Goal: Task Accomplishment & Management: Manage account settings

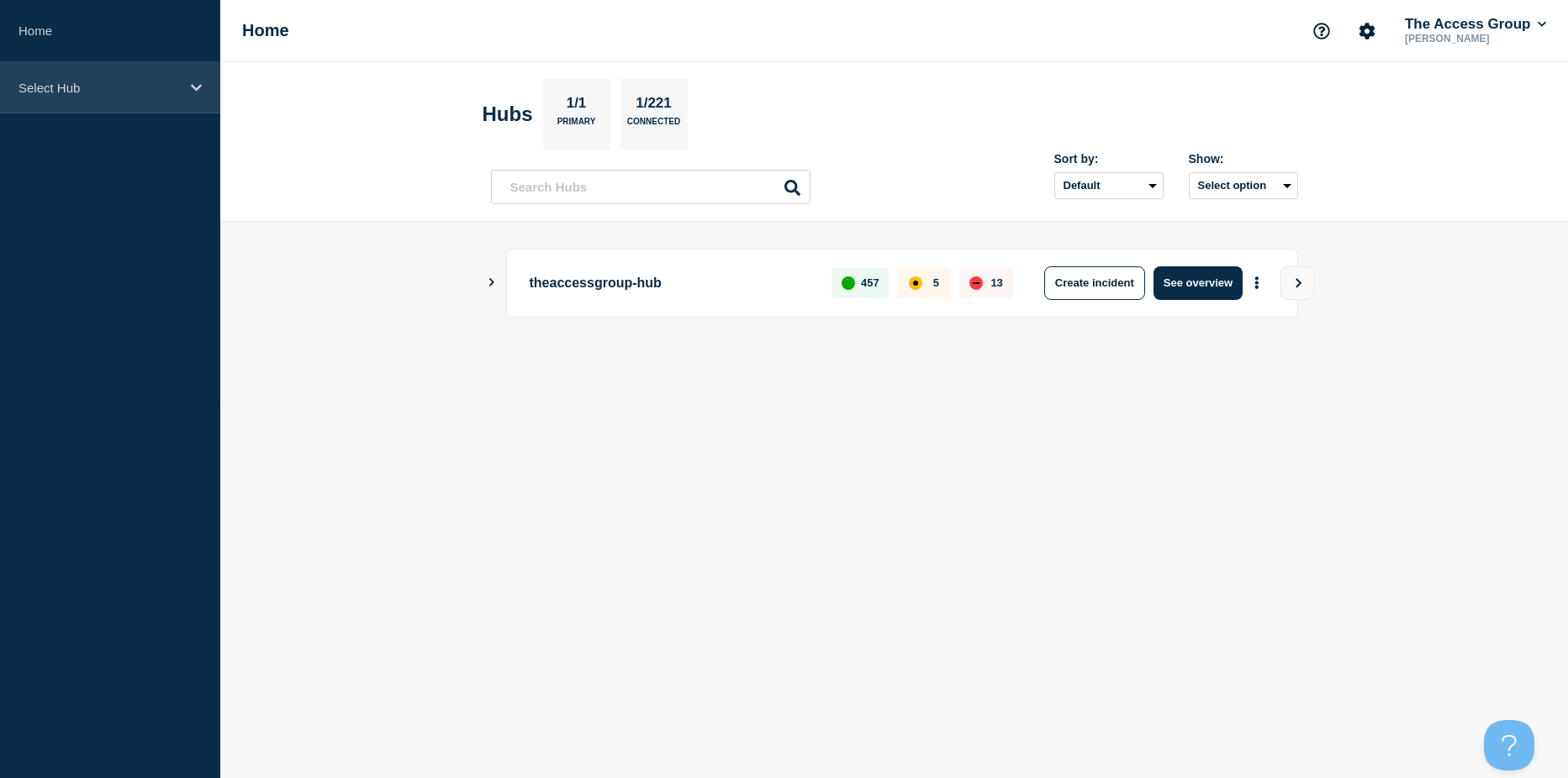
click at [95, 89] on p "Select Hub" at bounding box center [100, 87] width 161 height 15
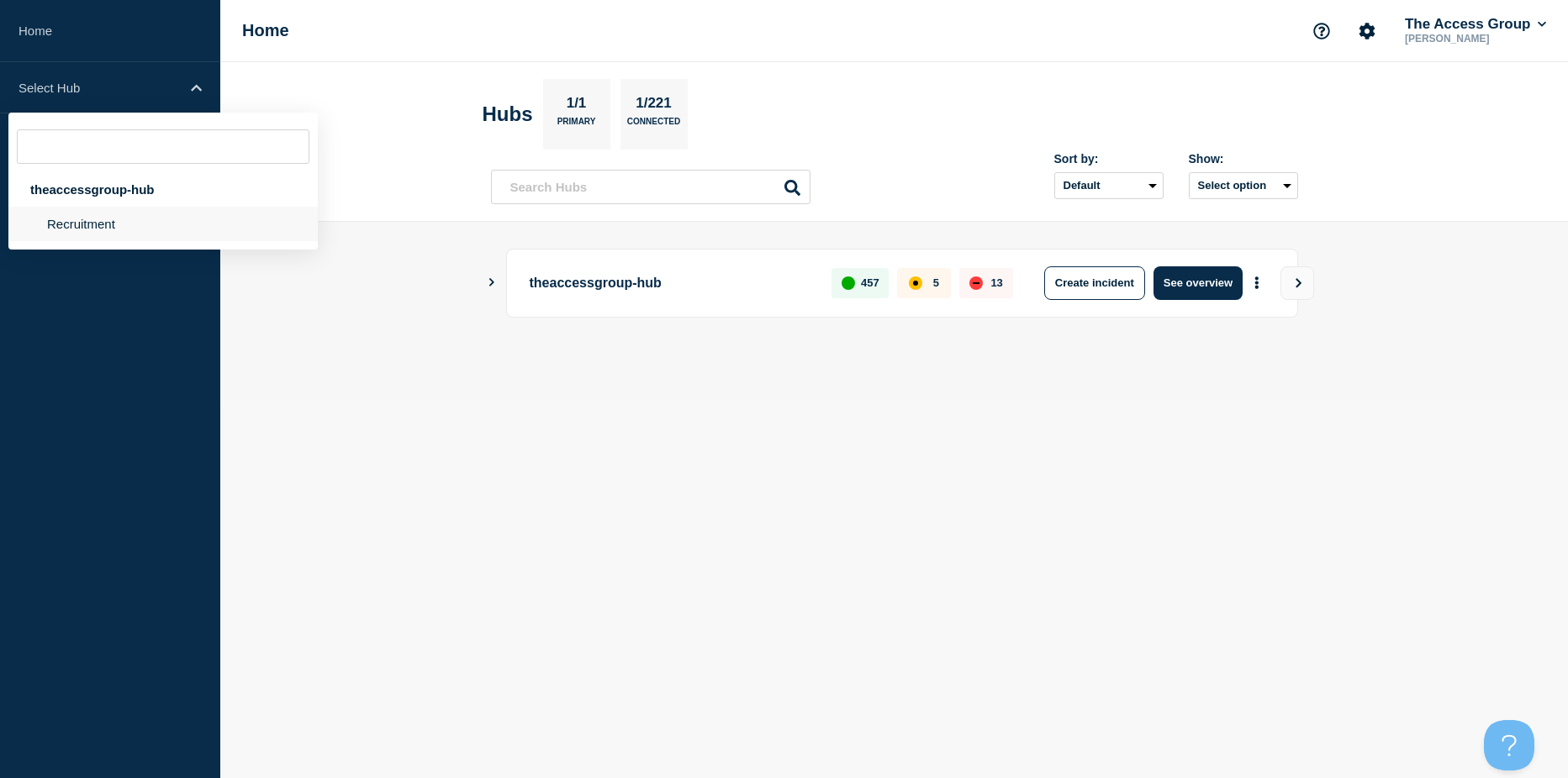
click at [85, 217] on li "Recruitment" at bounding box center [163, 224] width 309 height 34
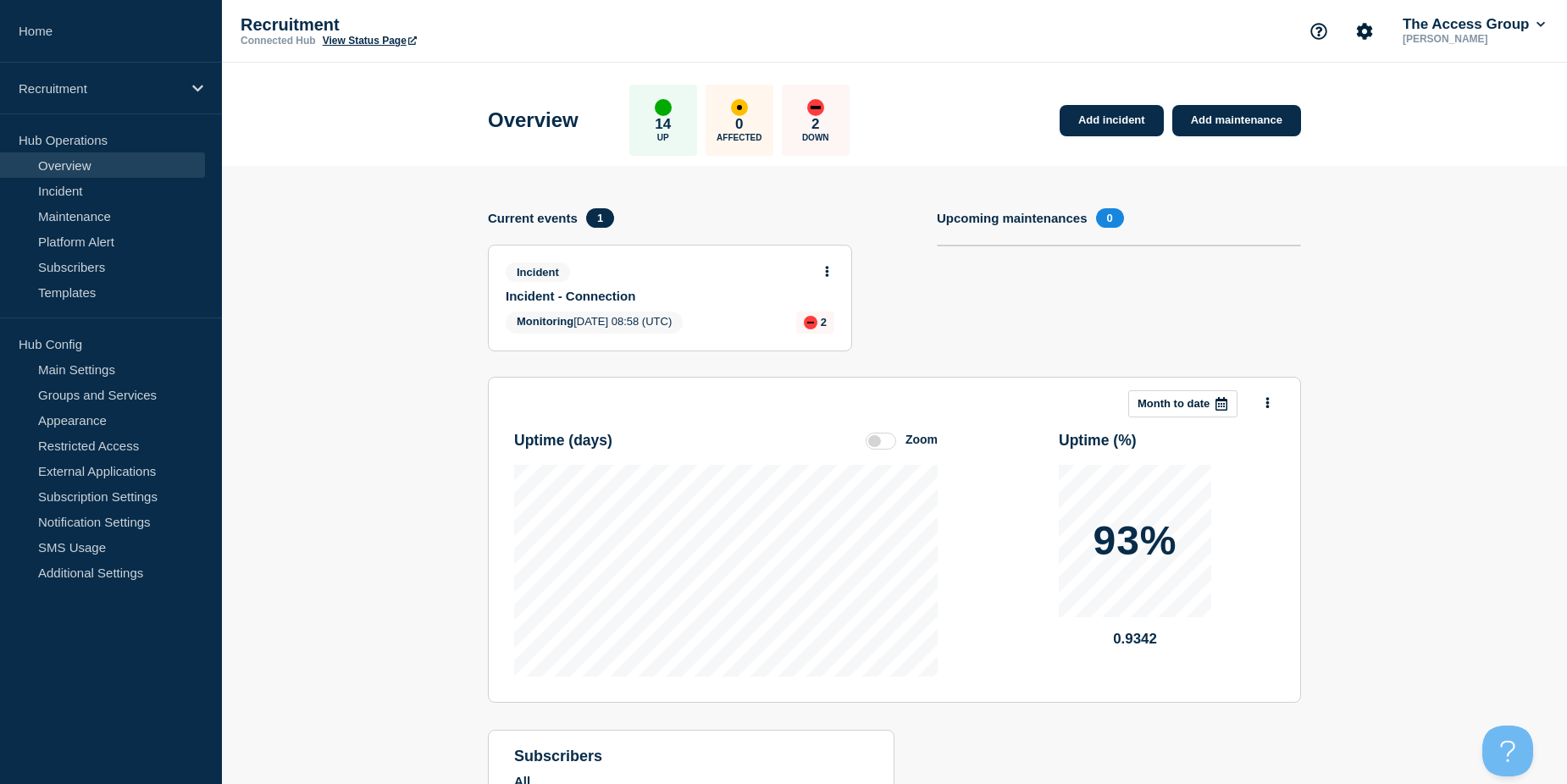
click at [366, 36] on link "View Status Page" at bounding box center [369, 41] width 94 height 12
click at [329, 381] on section "Add incident Add maintenance Current events 1 Incident Incident - Connection Mo…" at bounding box center [895, 539] width 1346 height 747
click at [625, 304] on div "Incident Incident - Connection Monitoring [DATE] 08:58 (UTC) 2" at bounding box center [669, 297] width 362 height 105
click at [829, 273] on button at bounding box center [827, 272] width 15 height 15
click at [822, 335] on link "Update incident" at bounding box center [827, 335] width 82 height 14
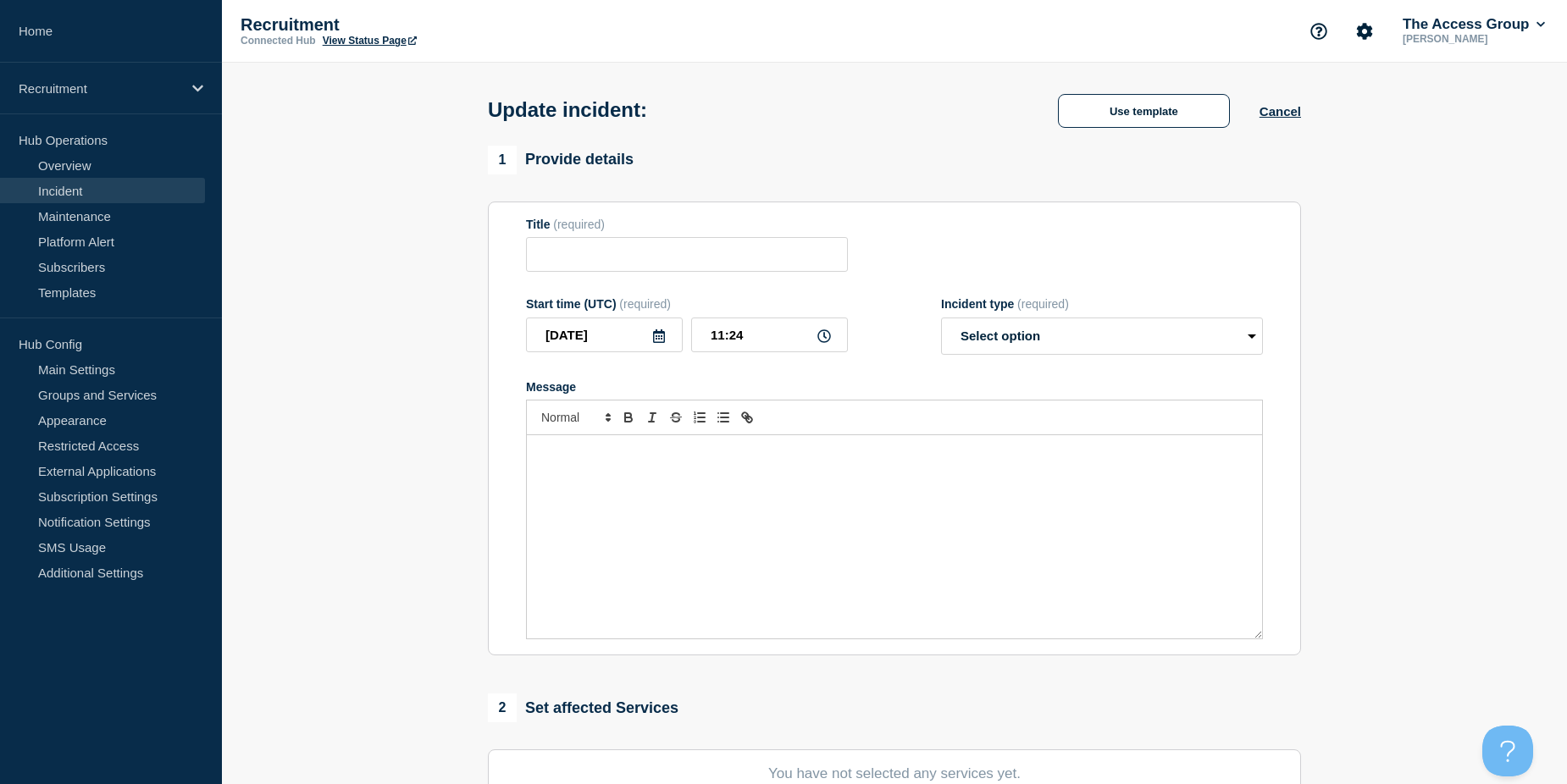
type input "Incident - Connection"
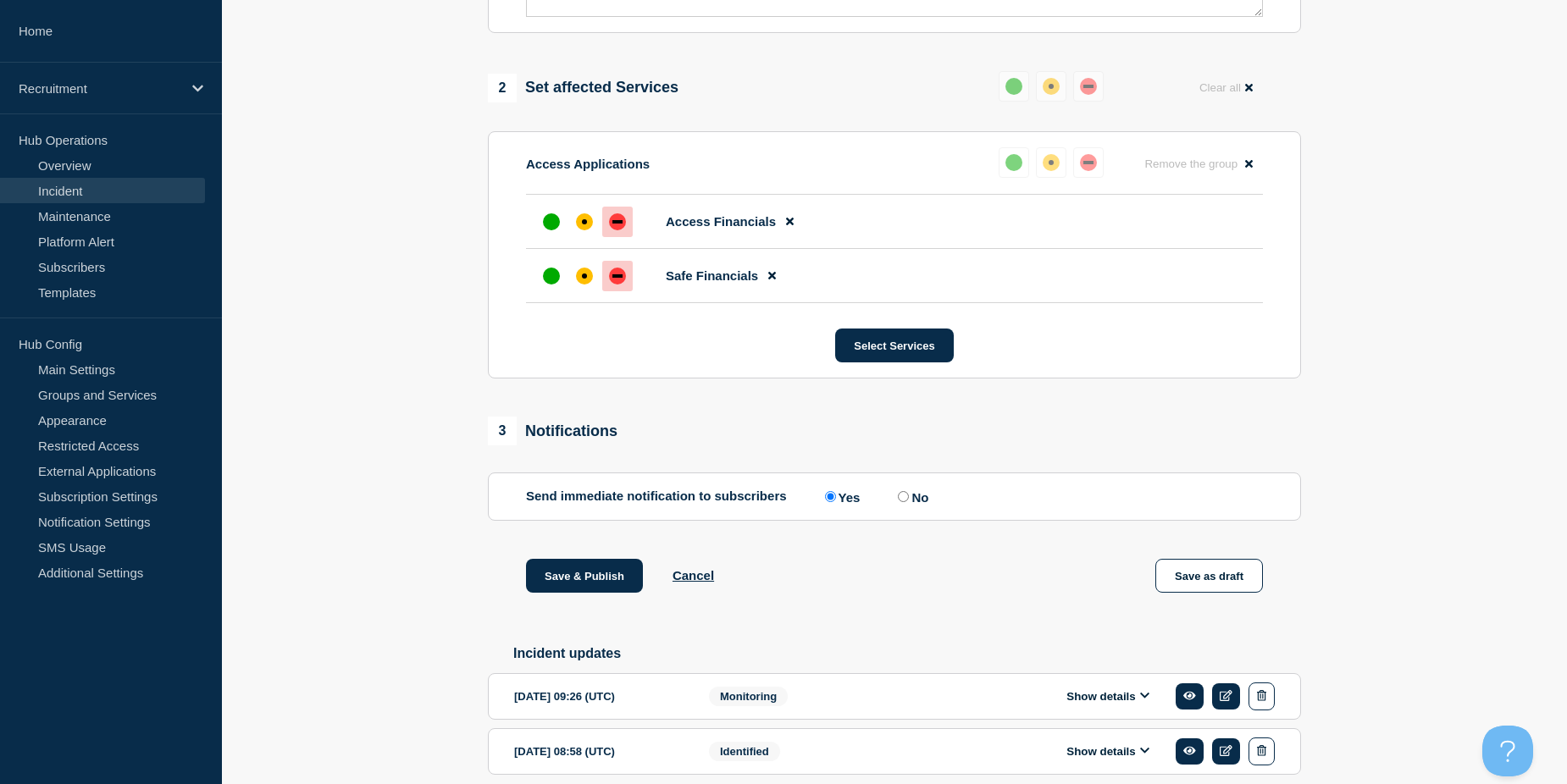
scroll to position [700, 0]
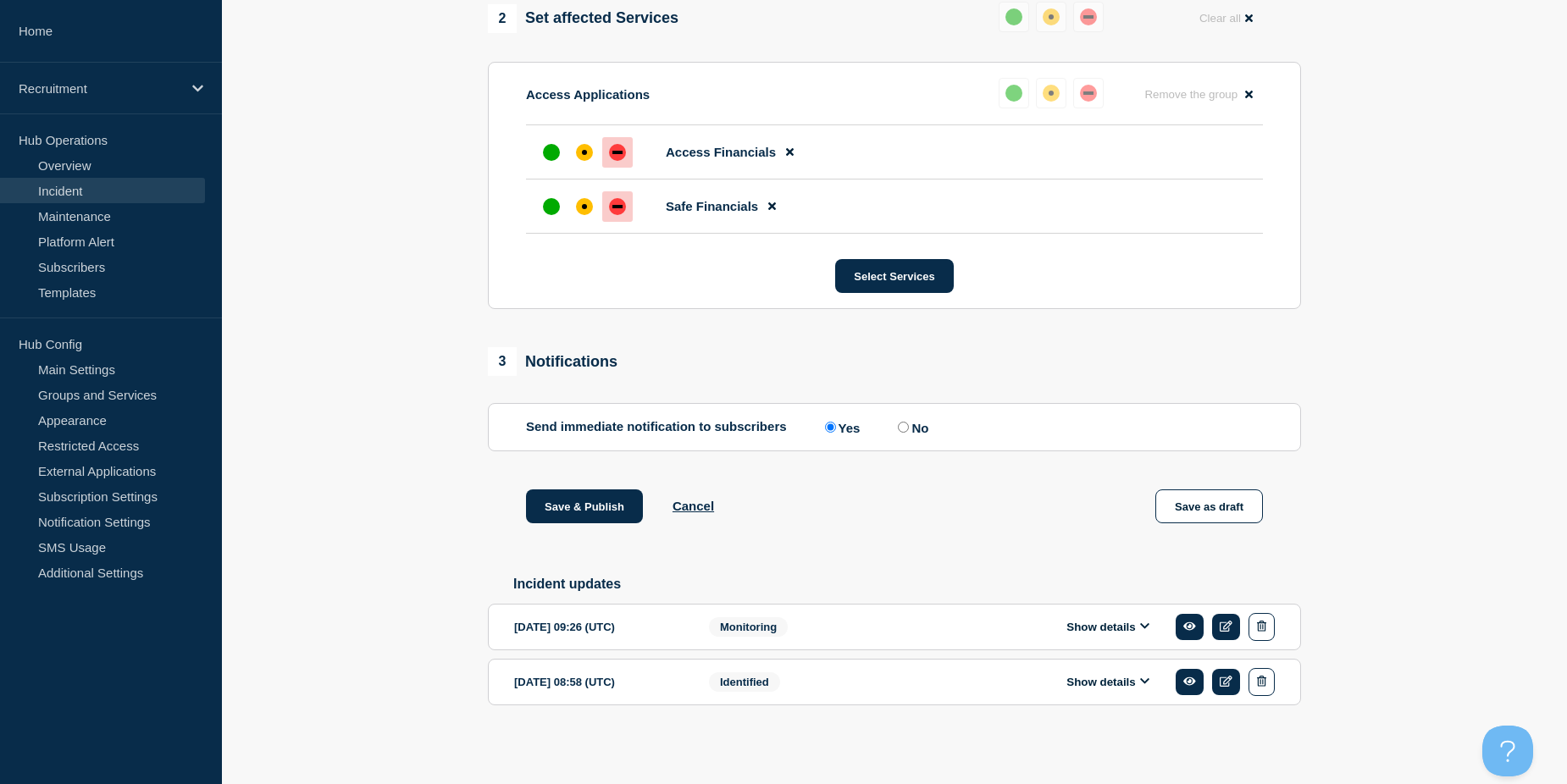
click at [939, 625] on div "[DATE] 09:26 (UTC) Show details Monitoring" at bounding box center [895, 627] width 761 height 28
click at [1105, 626] on button "Show details" at bounding box center [1108, 627] width 93 height 15
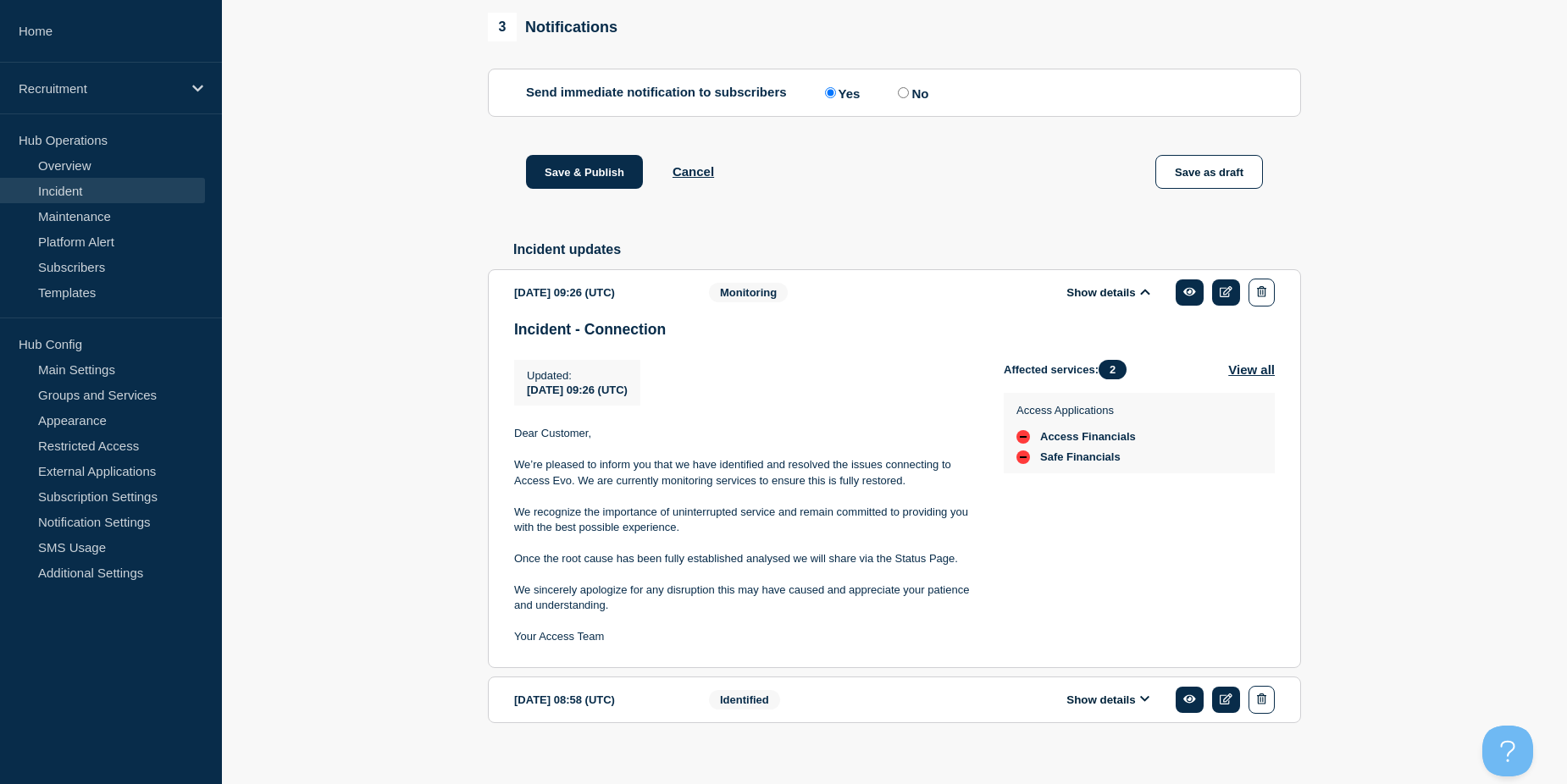
scroll to position [1032, 0]
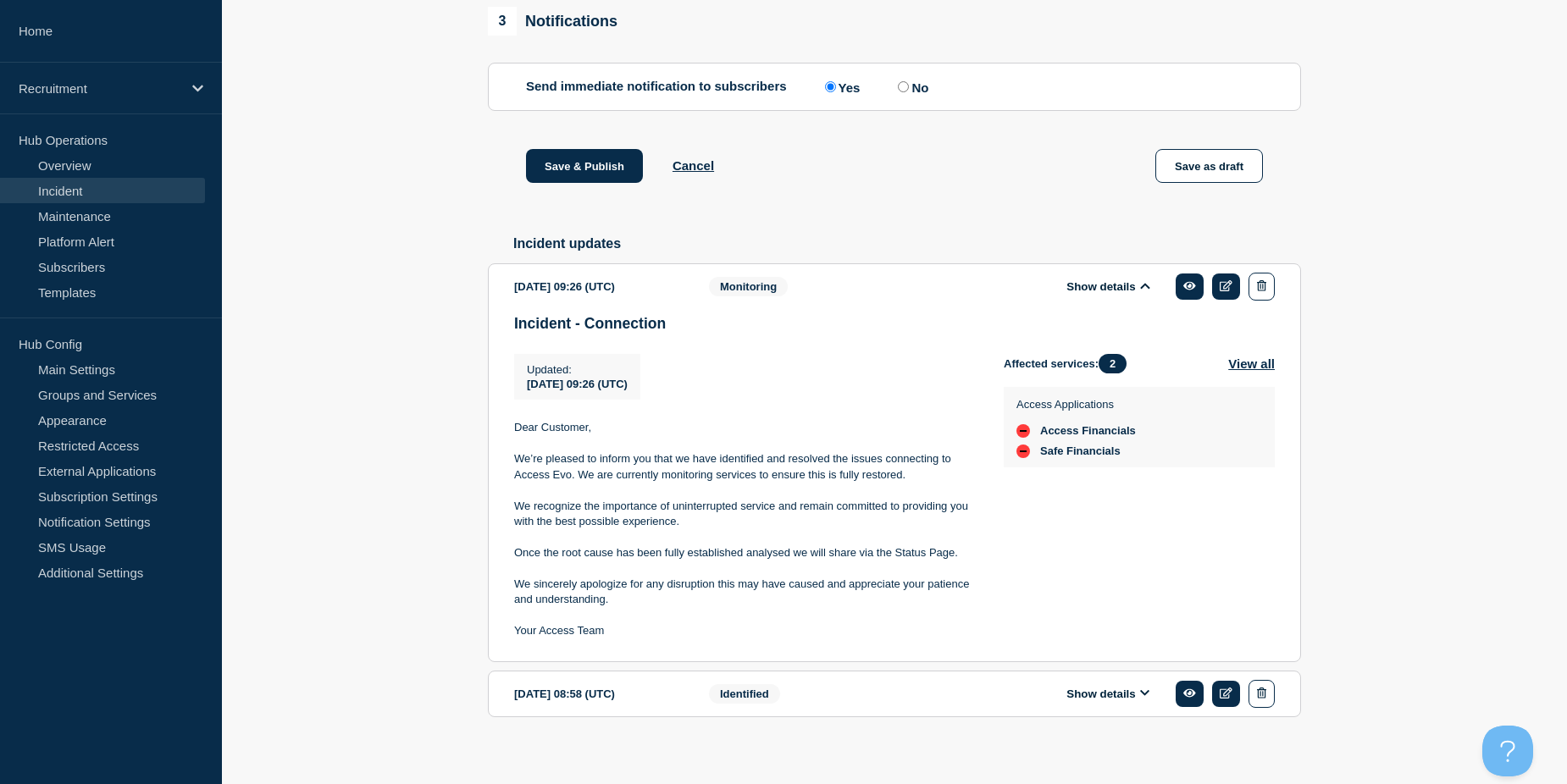
click at [1142, 696] on icon at bounding box center [1144, 692] width 10 height 6
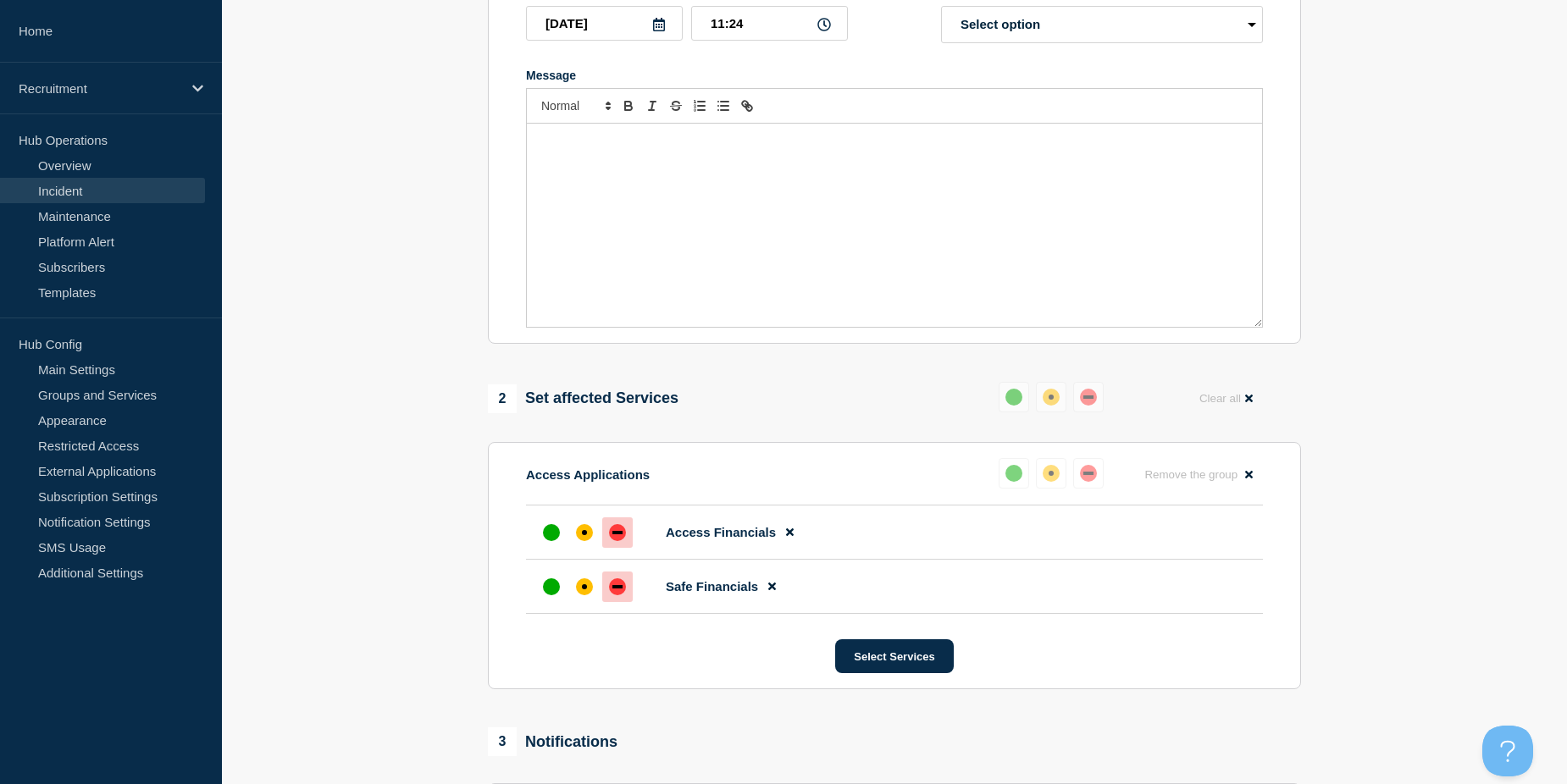
scroll to position [0, 0]
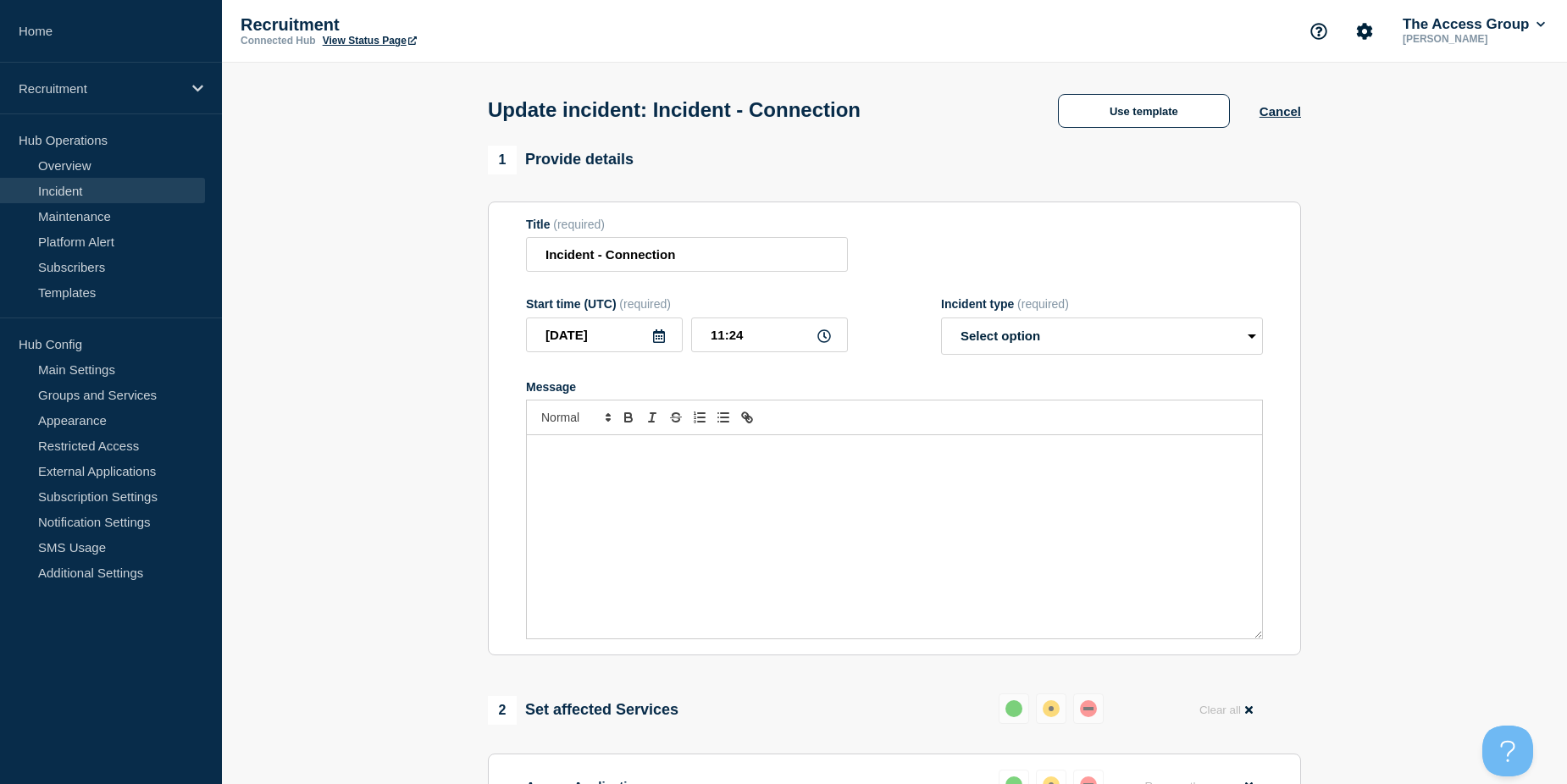
click at [349, 38] on link "View Status Page" at bounding box center [369, 41] width 94 height 12
